Goal: Task Accomplishment & Management: Manage account settings

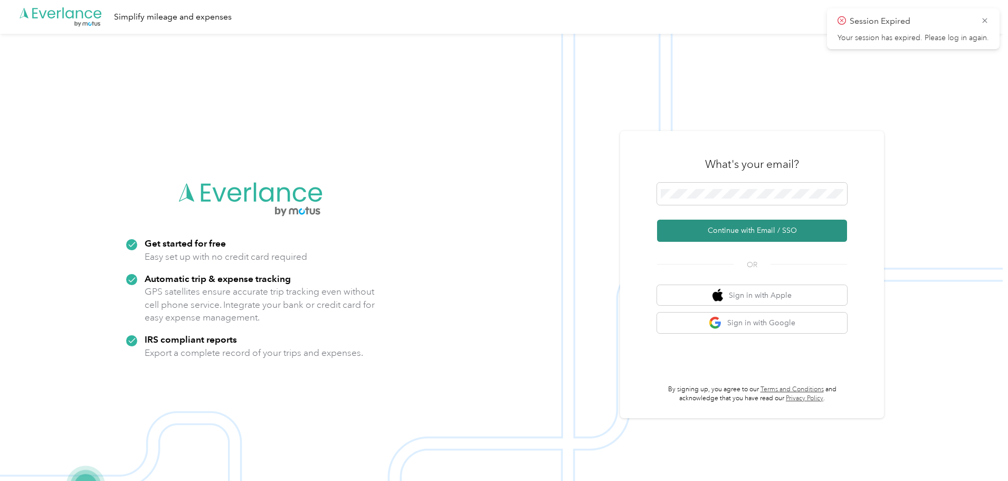
click at [717, 227] on button "Continue with Email / SSO" at bounding box center [752, 231] width 190 height 22
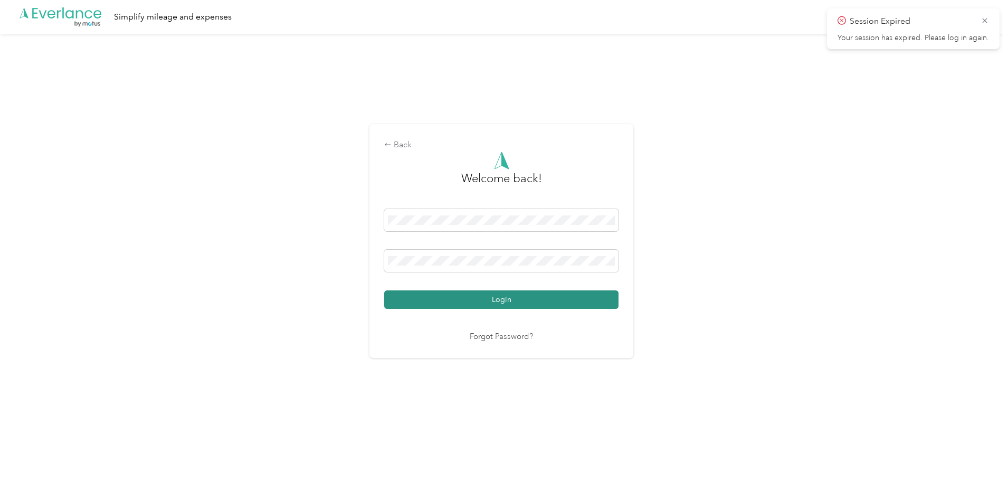
click at [506, 294] on button "Login" at bounding box center [501, 299] width 234 height 18
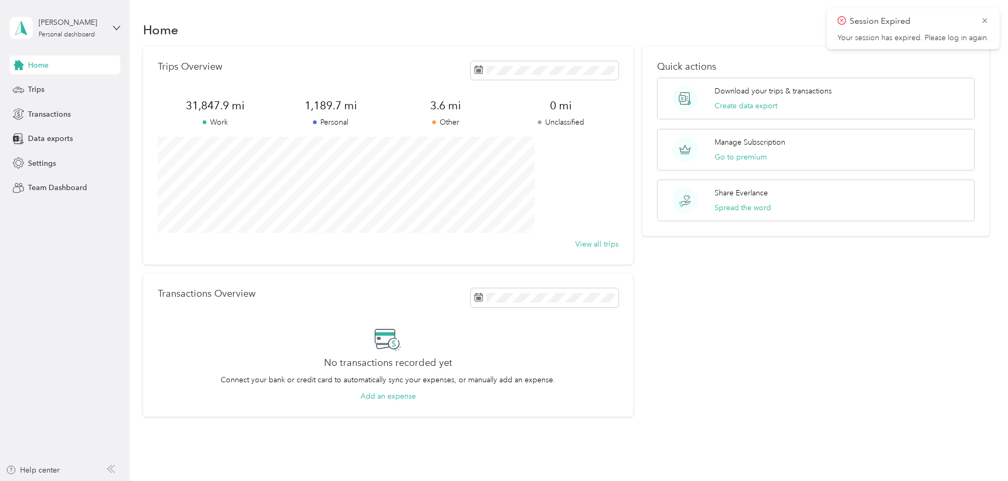
click at [843, 20] on icon at bounding box center [842, 20] width 4 height 4
click at [583, 130] on button "Last two weeks" at bounding box center [606, 130] width 64 height 18
click at [486, 76] on span at bounding box center [545, 70] width 148 height 18
click at [596, 130] on button "Last two weeks" at bounding box center [606, 130] width 64 height 18
click at [39, 90] on span "Trips" at bounding box center [36, 89] width 16 height 11
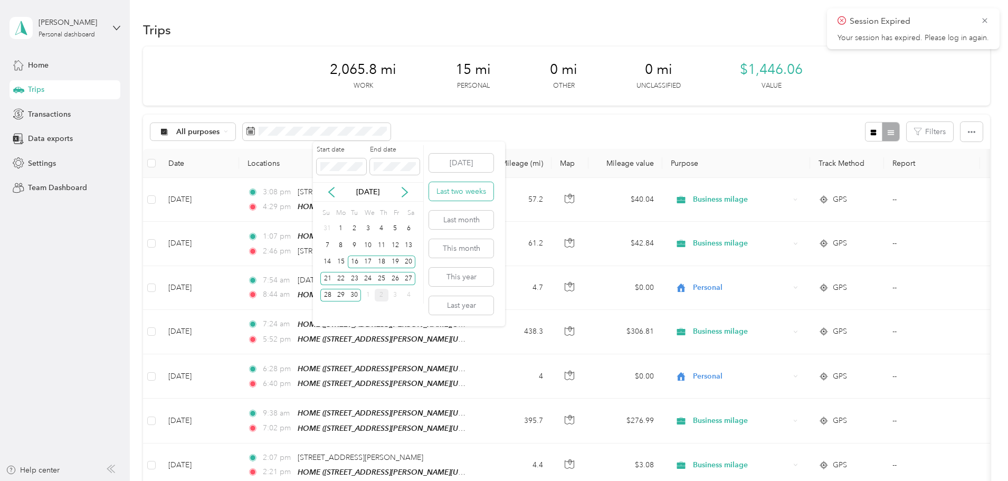
click at [443, 187] on button "Last two weeks" at bounding box center [461, 191] width 64 height 18
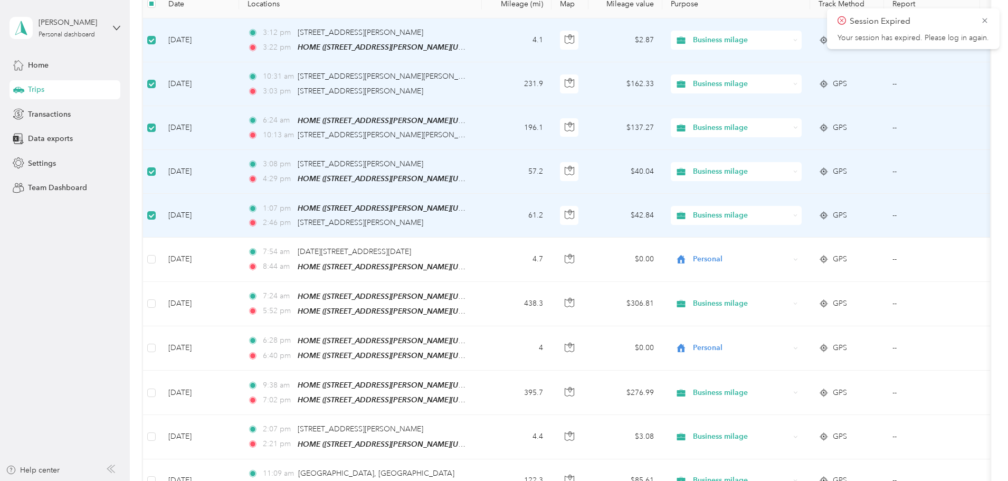
scroll to position [211, 0]
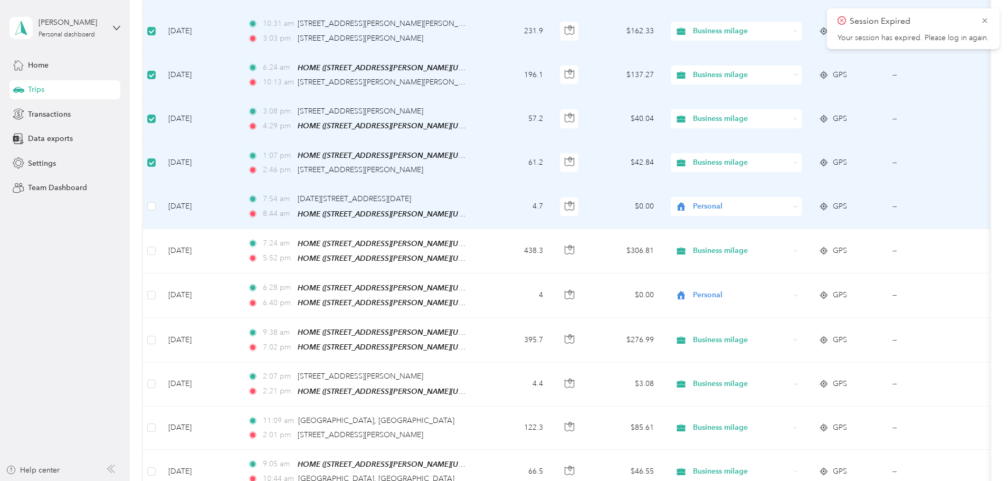
click at [482, 205] on td "7:54 am [DATE]–[DATE][STREET_ADDRESS] 8:44 am HOME ([STREET_ADDRESS][PERSON_NAM…" at bounding box center [360, 207] width 243 height 44
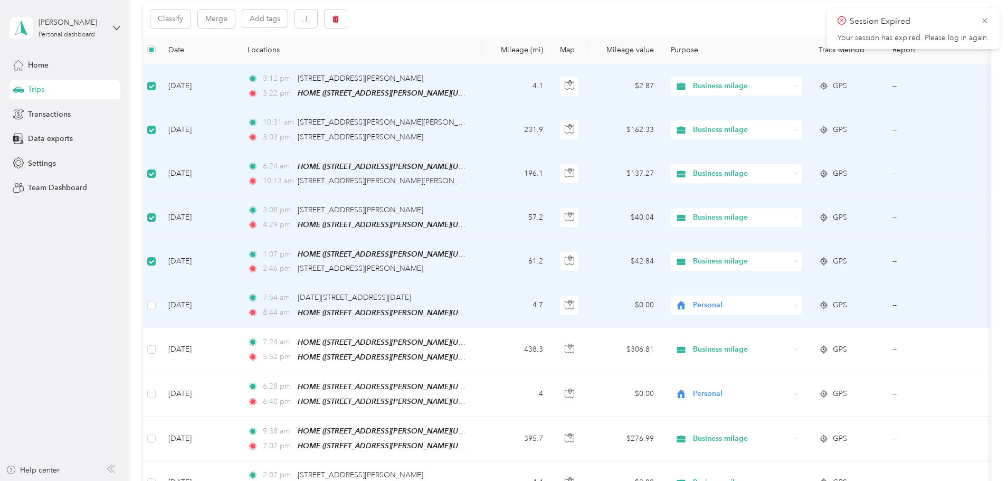
scroll to position [0, 0]
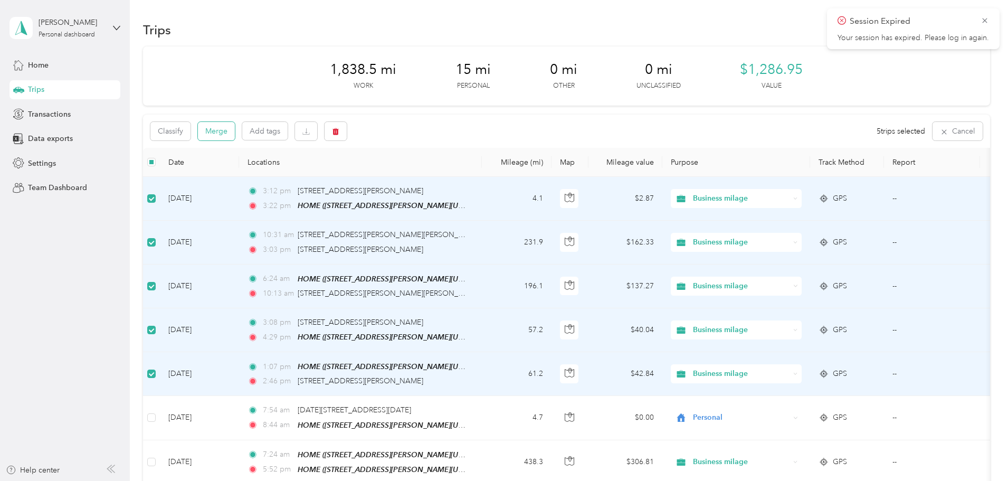
click at [235, 133] on button "Merge" at bounding box center [216, 131] width 37 height 18
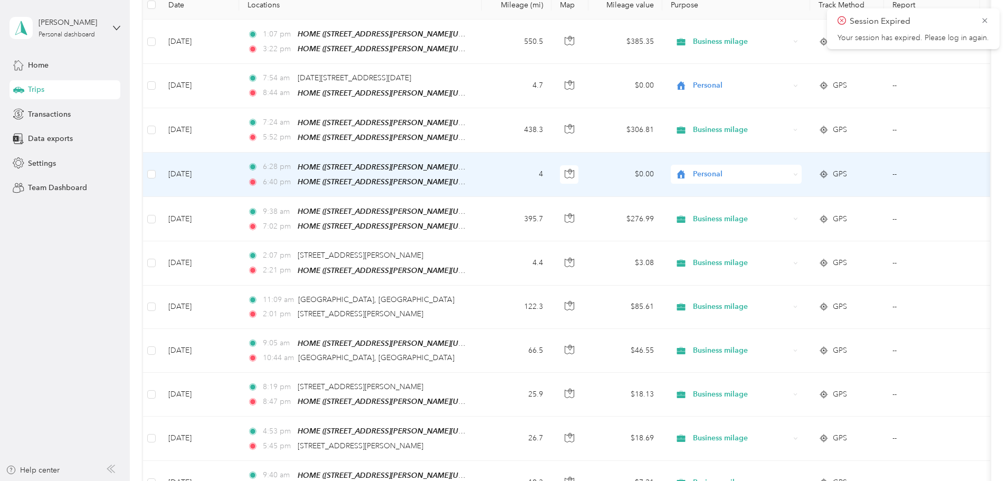
scroll to position [106, 0]
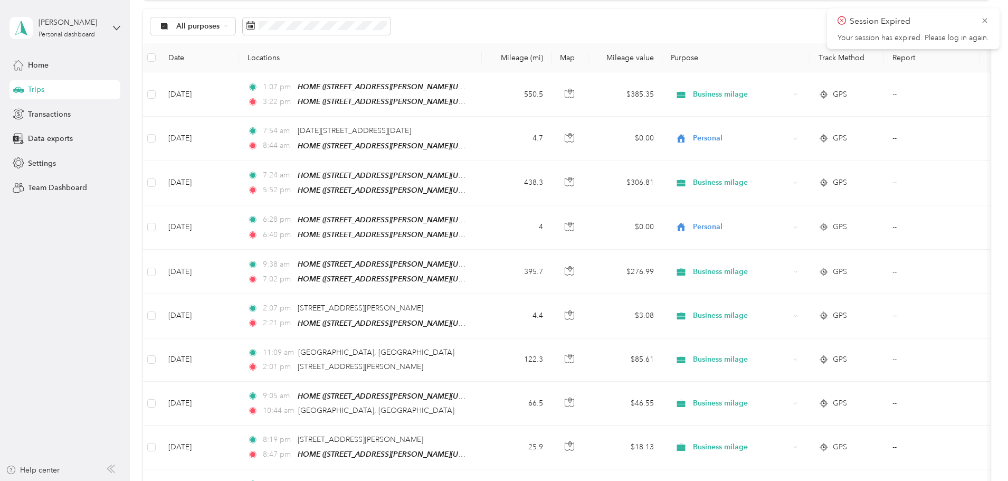
click at [846, 20] on icon at bounding box center [842, 21] width 8 height 10
click at [984, 18] on icon at bounding box center [985, 21] width 8 height 10
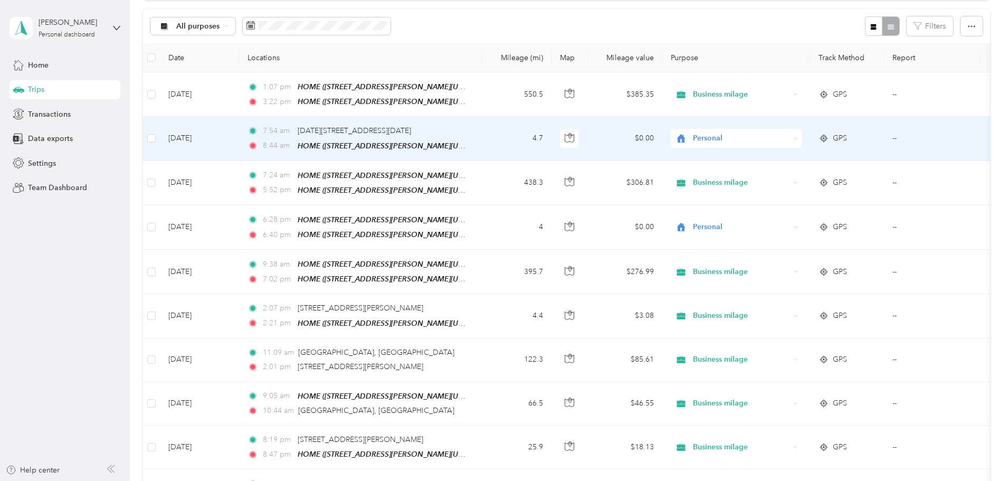
click at [552, 127] on td "4.7" at bounding box center [517, 139] width 70 height 44
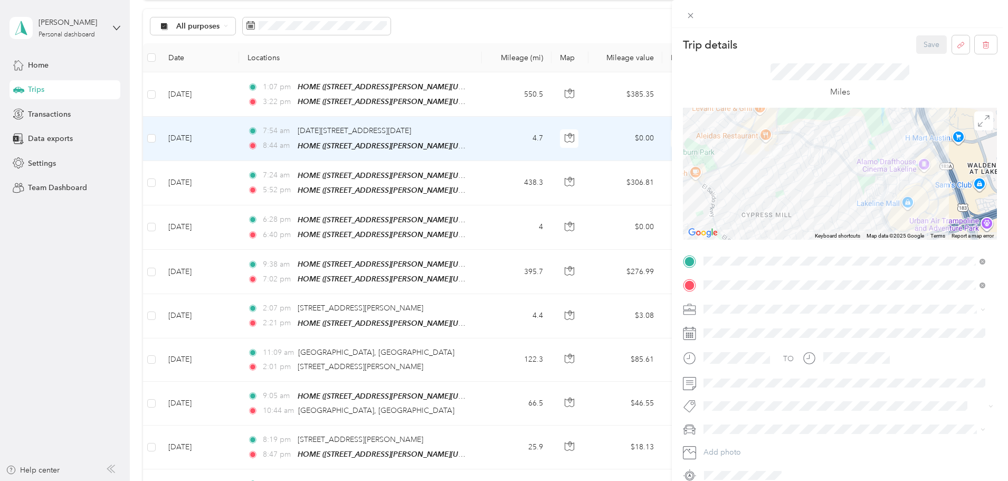
drag, startPoint x: 792, startPoint y: 158, endPoint x: 804, endPoint y: 183, distance: 27.4
click at [803, 184] on div at bounding box center [840, 174] width 314 height 132
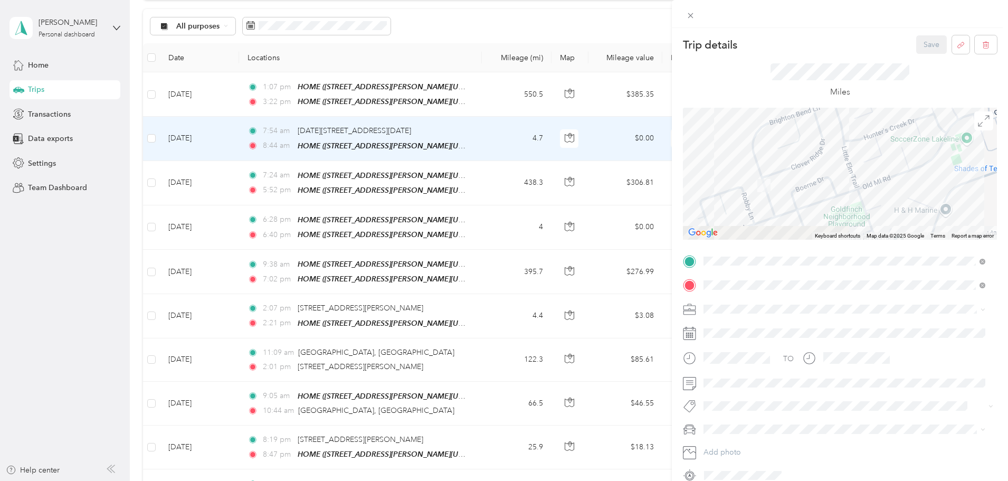
drag, startPoint x: 776, startPoint y: 168, endPoint x: 896, endPoint y: 110, distance: 133.9
click at [896, 110] on div at bounding box center [840, 174] width 314 height 132
drag, startPoint x: 794, startPoint y: 191, endPoint x: 786, endPoint y: 121, distance: 70.7
click at [786, 121] on div at bounding box center [840, 174] width 314 height 132
click at [691, 15] on icon at bounding box center [690, 15] width 5 height 5
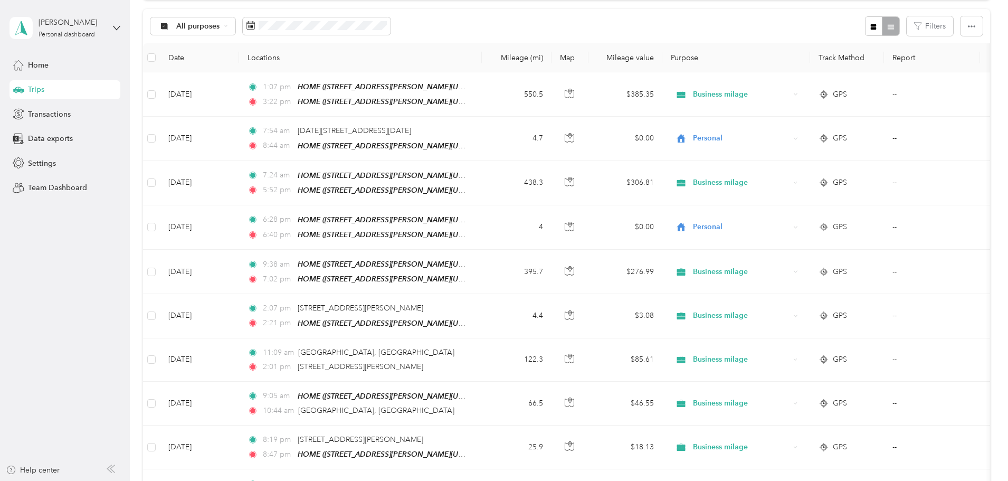
click at [155, 99] on div "1,838.5 mi Work 15 mi Personal 0 mi Other 0 mi Unclassified $1,286.95 Value All…" at bounding box center [566, 353] width 847 height 824
